Goal: Navigation & Orientation: Find specific page/section

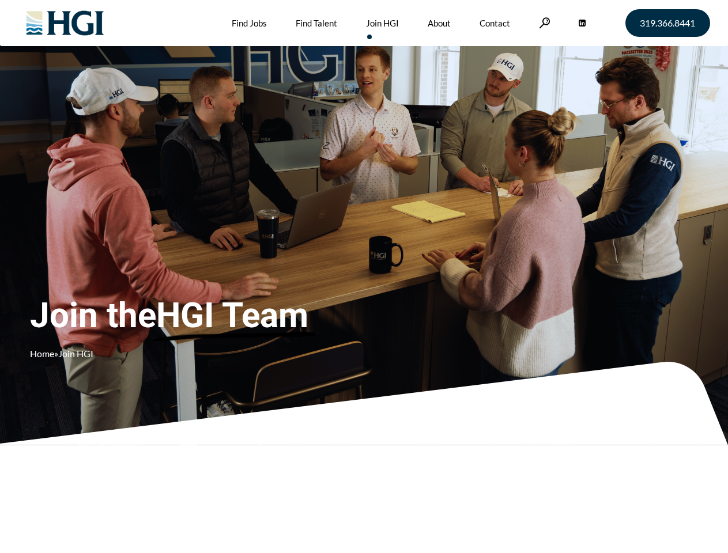
click at [364, 277] on div "Join the HGI Team Home » Join HGI" at bounding box center [215, 260] width 370 height 224
click at [543, 22] on link at bounding box center [545, 22] width 12 height 11
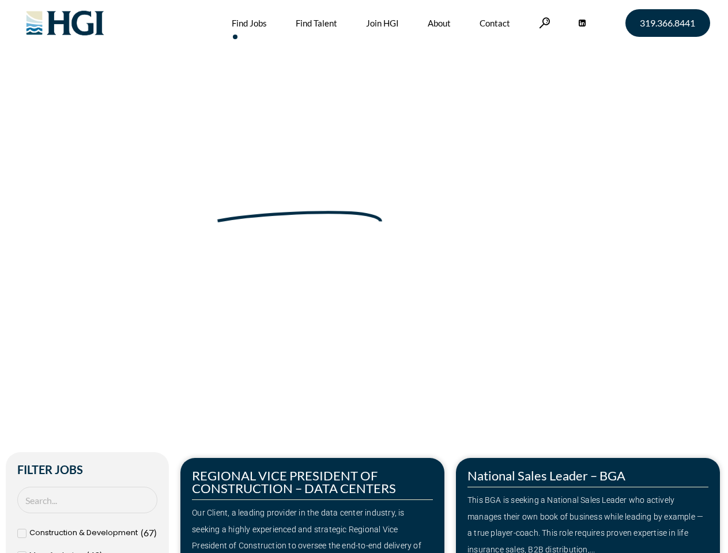
click at [364, 277] on div "Make Your Next Move Home » Jobs" at bounding box center [364, 243] width 657 height 487
click at [543, 22] on link at bounding box center [545, 22] width 12 height 11
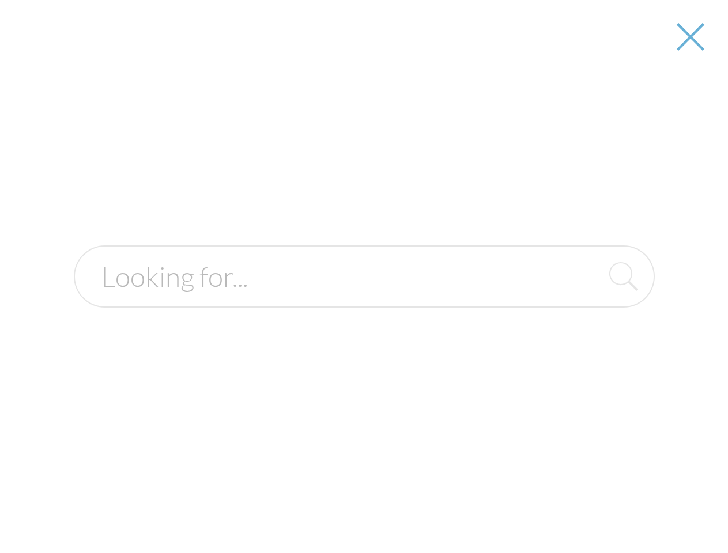
click at [312, 308] on form at bounding box center [364, 276] width 581 height 62
click at [588, 505] on div at bounding box center [364, 276] width 726 height 553
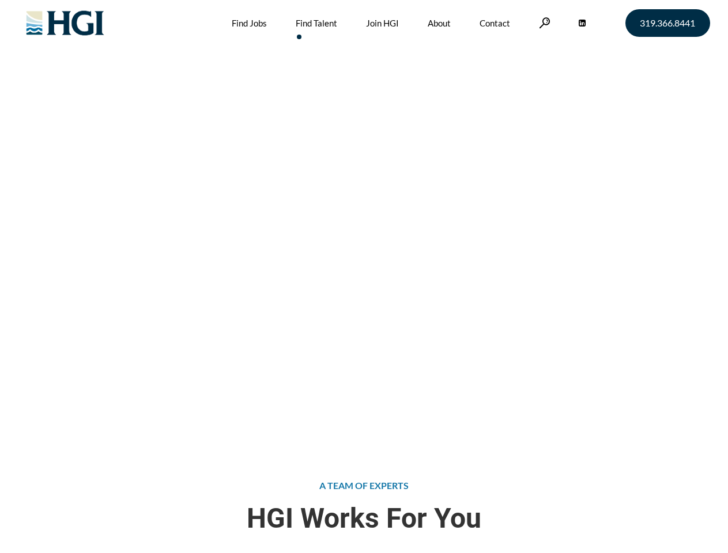
click at [364, 277] on div "Attract the Right Talent Home » Find Talent" at bounding box center [364, 221] width 728 height 443
click at [543, 22] on link at bounding box center [545, 22] width 12 height 11
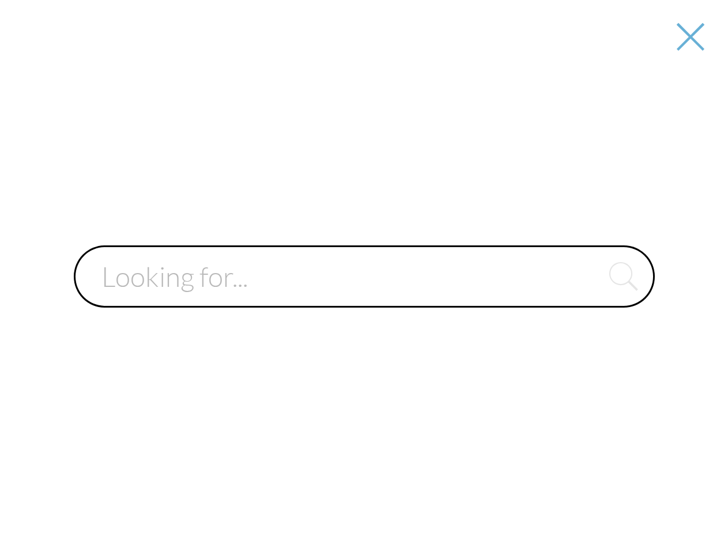
click at [364, 277] on div at bounding box center [364, 276] width 726 height 553
